Goal: Use online tool/utility: Utilize a website feature to perform a specific function

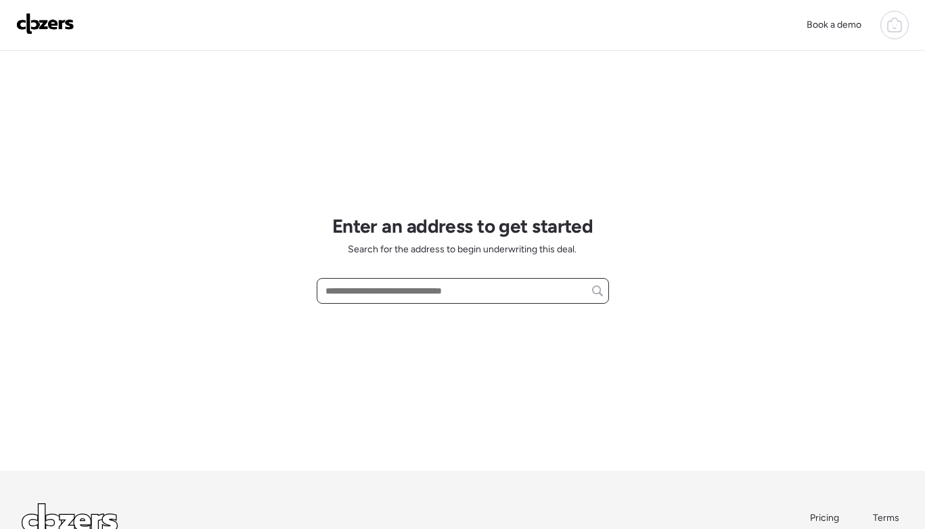
scroll to position [7, 0]
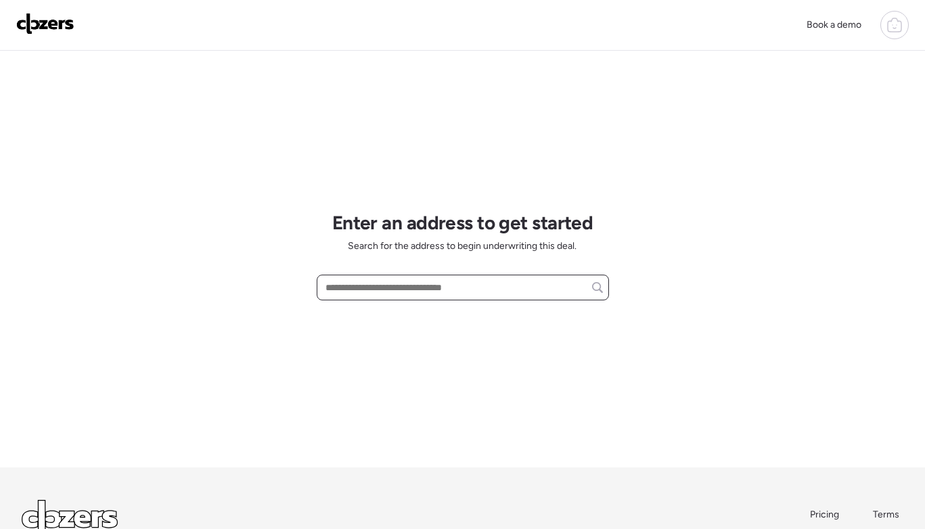
click at [419, 295] on input "text" at bounding box center [463, 287] width 280 height 19
paste input "**********"
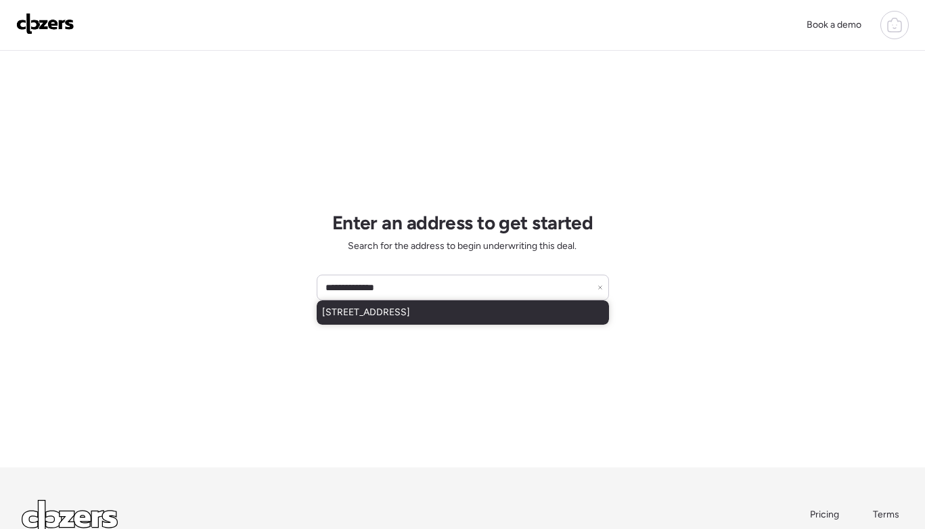
click at [410, 313] on span "[STREET_ADDRESS]" at bounding box center [366, 313] width 88 height 14
type input "**********"
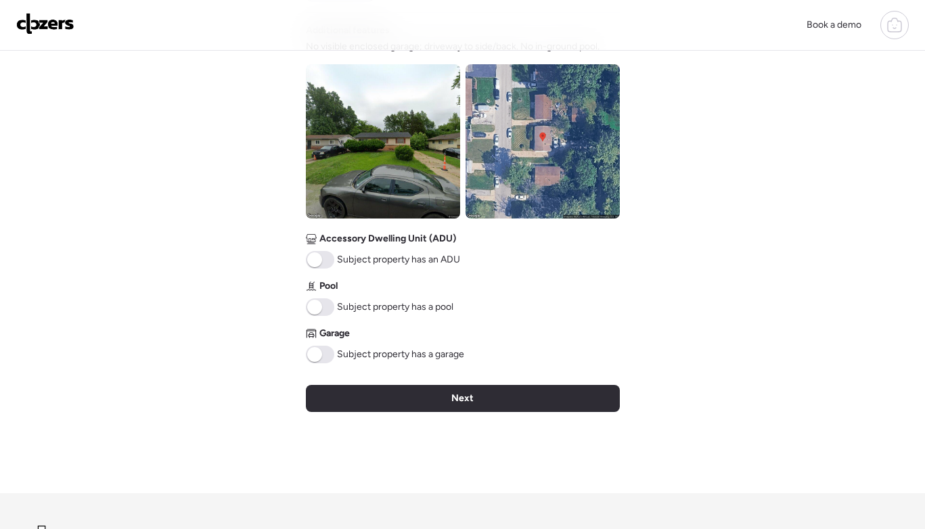
scroll to position [489, 0]
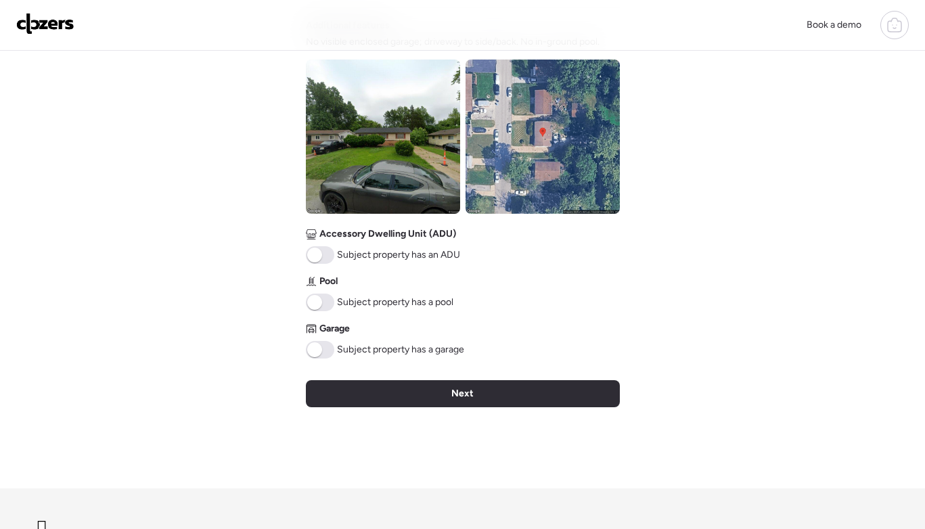
click at [484, 399] on div "Next" at bounding box center [463, 393] width 314 height 27
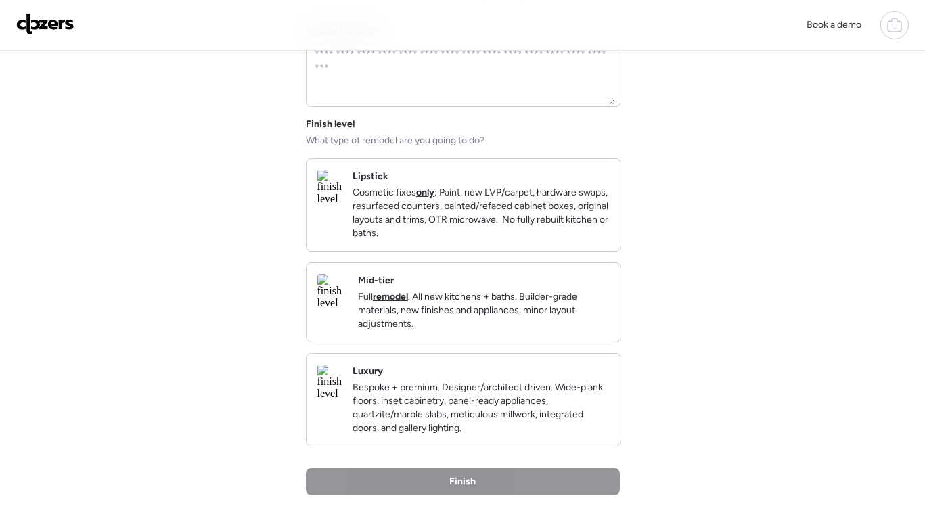
scroll to position [101, 0]
drag, startPoint x: 503, startPoint y: 170, endPoint x: 509, endPoint y: 211, distance: 41.7
click at [503, 170] on div "Lipstick Cosmetic fixes only : Paint, new LVP/carpet, hardware swaps, resurface…" at bounding box center [480, 204] width 257 height 70
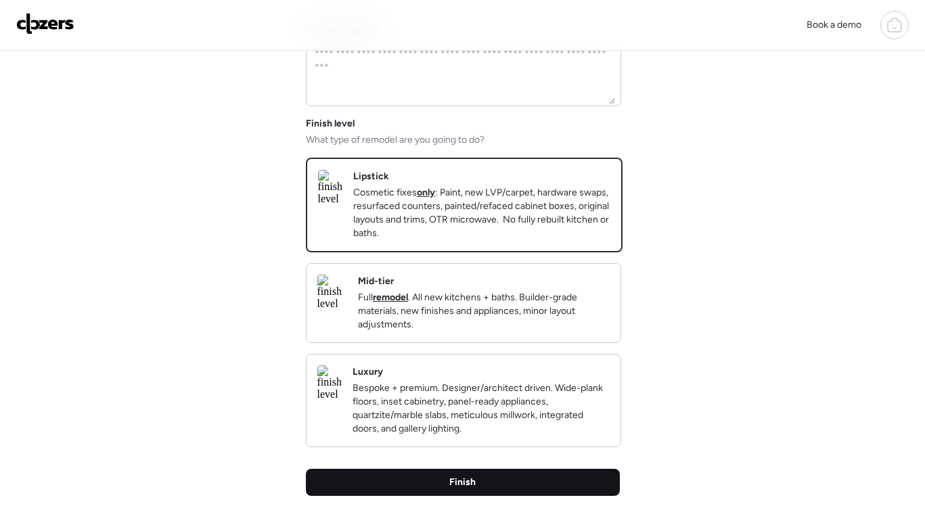
drag, startPoint x: 561, startPoint y: 492, endPoint x: 570, endPoint y: 491, distance: 9.6
click at [560, 492] on div "Finish" at bounding box center [463, 482] width 314 height 27
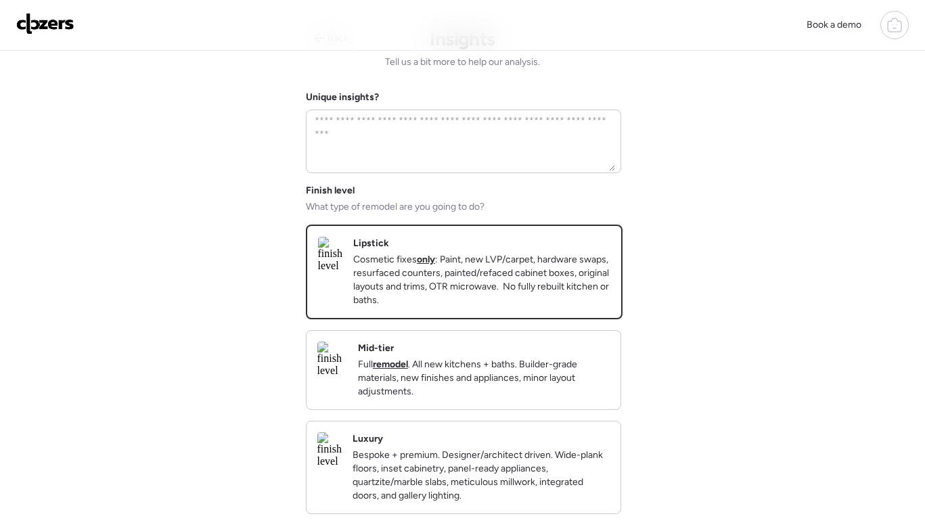
scroll to position [0, 0]
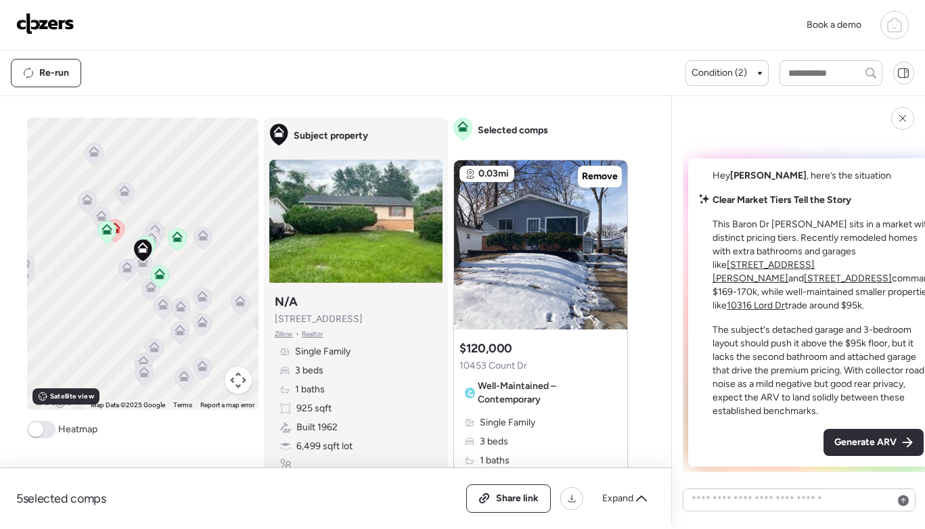
click at [842, 441] on span "Generate ARV" at bounding box center [865, 443] width 62 height 14
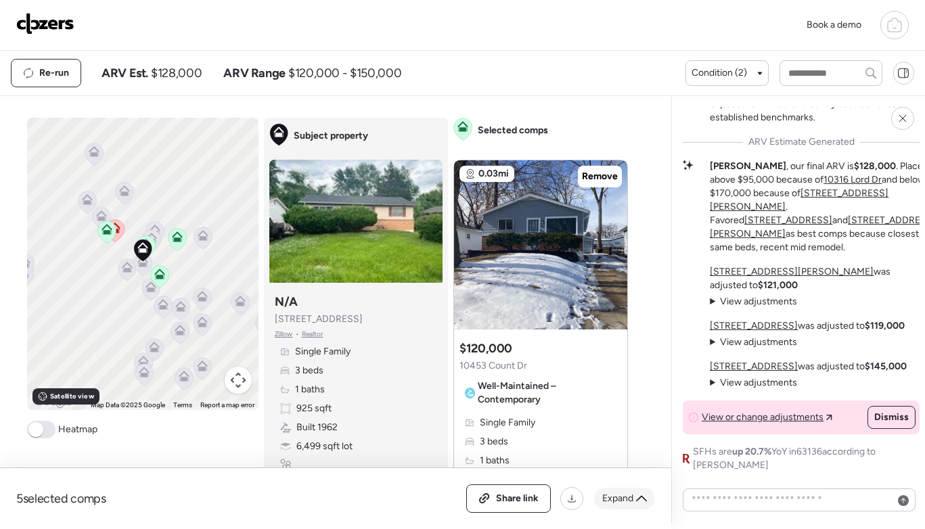
click at [644, 498] on icon at bounding box center [641, 498] width 11 height 6
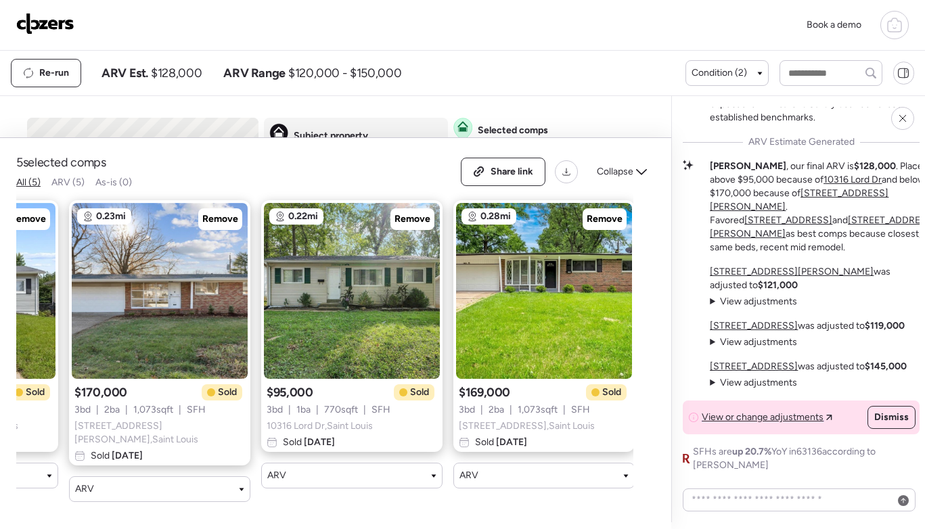
scroll to position [0, 354]
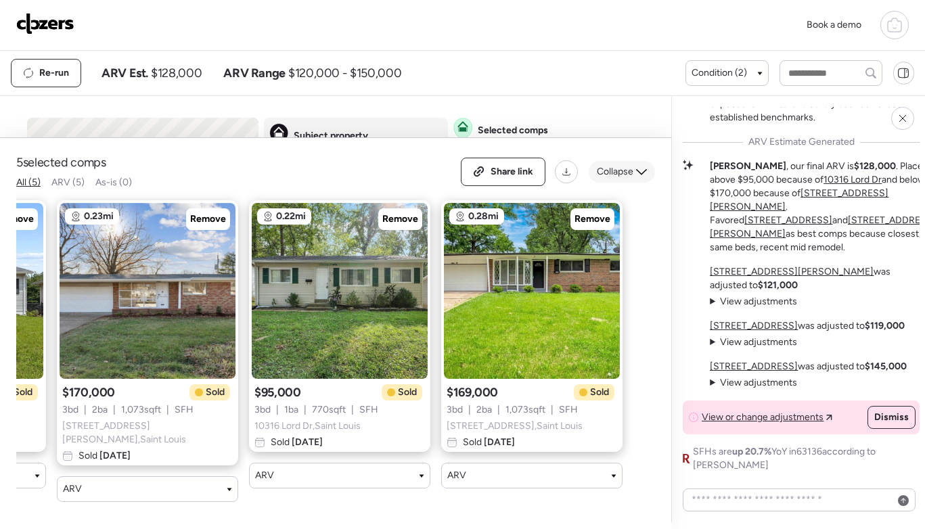
click at [645, 177] on icon at bounding box center [641, 171] width 11 height 11
